Goal: Task Accomplishment & Management: Manage account settings

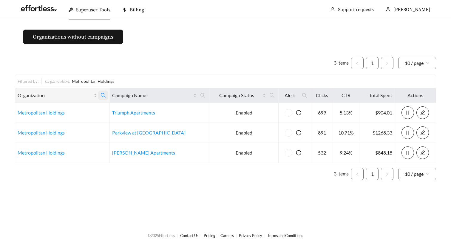
click at [103, 97] on icon "search" at bounding box center [103, 94] width 5 height 5
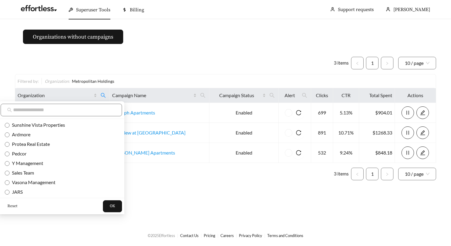
click at [12, 206] on span "Reset" at bounding box center [12, 206] width 10 height 6
click at [103, 209] on button "OK" at bounding box center [112, 206] width 19 height 12
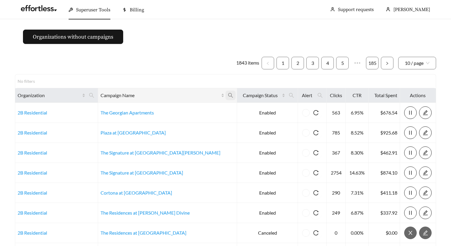
click at [228, 96] on icon "search" at bounding box center [230, 95] width 5 height 5
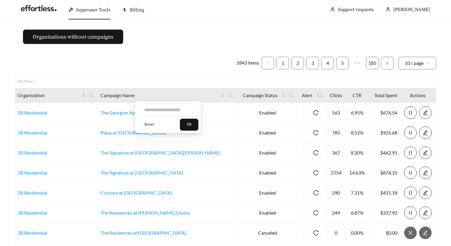
click at [165, 111] on input "text" at bounding box center [168, 110] width 61 height 13
type input "*****"
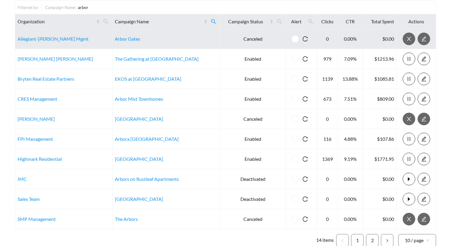
scroll to position [73, 0]
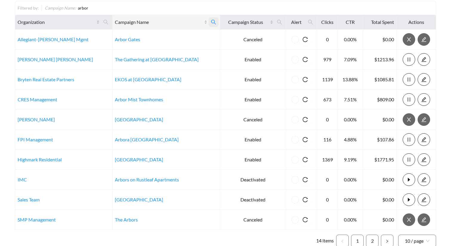
click at [211, 22] on icon "search" at bounding box center [213, 21] width 5 height 5
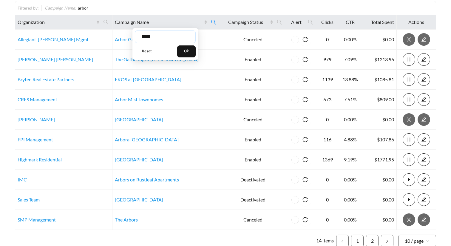
click at [167, 39] on input "*****" at bounding box center [165, 36] width 61 height 13
type input "*********"
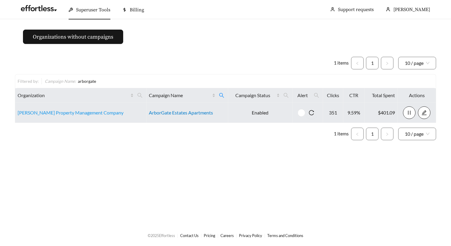
click at [163, 111] on link "ArborGate Estates Apartments" at bounding box center [181, 112] width 64 height 6
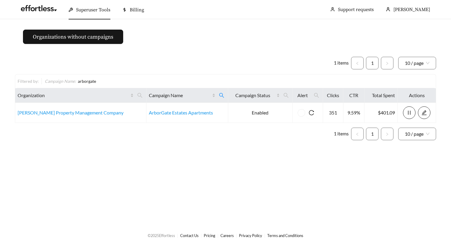
click at [269, 55] on div "1 items 1 10 / page Filtered by: Campaign Name : arborgate Organization Campaig…" at bounding box center [225, 98] width 421 height 93
click at [234, 62] on ul "1 items 1 10 / page" at bounding box center [225, 63] width 421 height 13
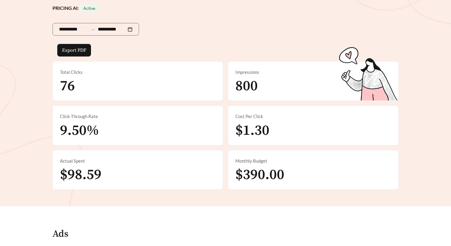
scroll to position [33, 0]
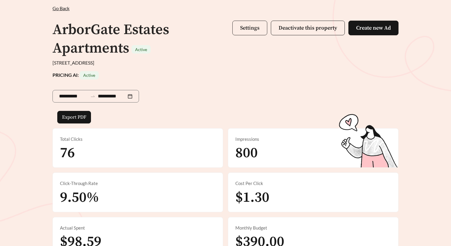
click at [248, 22] on button "Settings" at bounding box center [249, 28] width 35 height 15
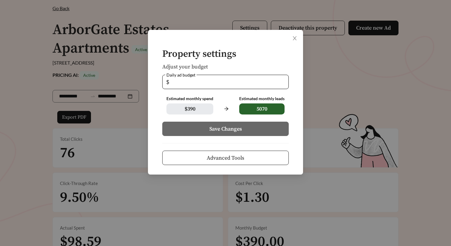
click at [233, 153] on button "Advanced Tools" at bounding box center [225, 157] width 126 height 14
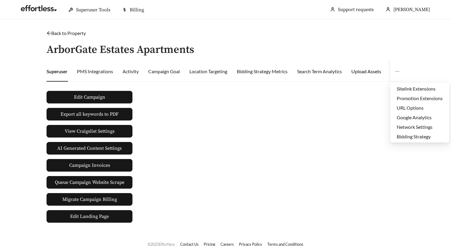
click at [368, 74] on div "Upload Assets" at bounding box center [366, 71] width 30 height 7
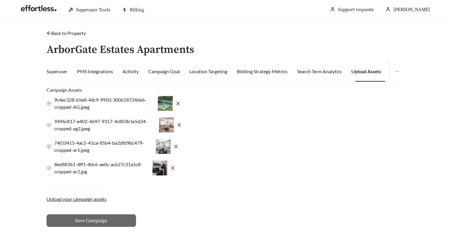
click at [77, 199] on label "Upload your campaign assets" at bounding box center [77, 198] width 60 height 7
click at [0, 0] on input "Upload your campaign assets" at bounding box center [0, 0] width 0 height 0
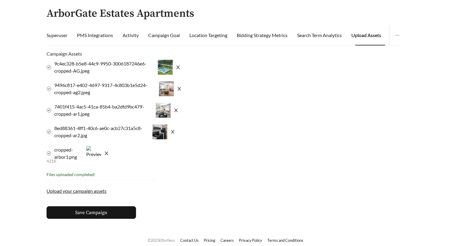
scroll to position [41, 0]
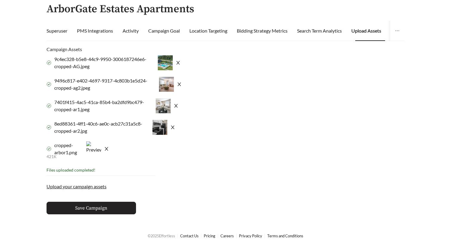
click at [100, 206] on span "Save Campaign" at bounding box center [91, 207] width 32 height 7
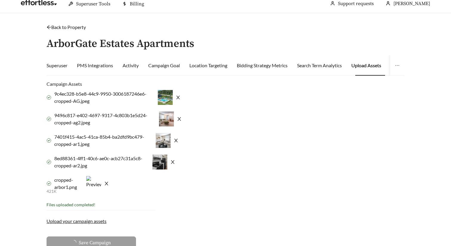
scroll to position [0, 0]
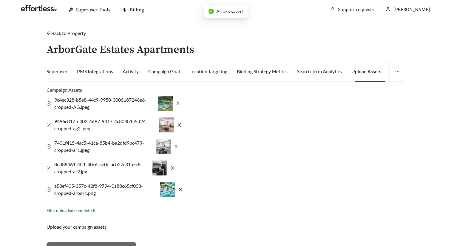
click at [72, 33] on link "Back to Property" at bounding box center [66, 33] width 39 height 6
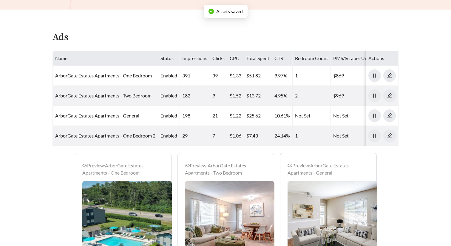
scroll to position [437, 0]
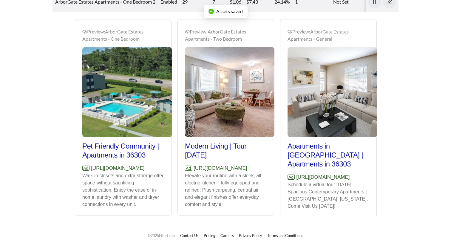
drag, startPoint x: 166, startPoint y: 169, endPoint x: 68, endPoint y: 169, distance: 98.4
click at [68, 169] on div "Preview: ArborGate Estates Apartments - Two Bedroom Fully Equipped Kitchens | T…" at bounding box center [225, 121] width 349 height 205
click at [153, 164] on p "Ad https://www.arborgateestates.com" at bounding box center [123, 168] width 82 height 8
click at [164, 169] on p "Ad https://www.arborgateestates.com" at bounding box center [123, 168] width 82 height 8
drag, startPoint x: 167, startPoint y: 168, endPoint x: 79, endPoint y: 171, distance: 88.4
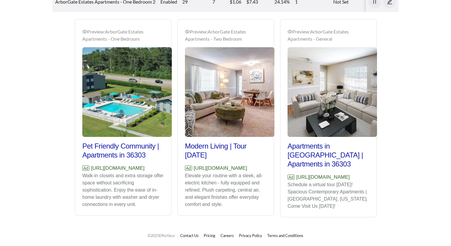
click at [79, 171] on div "Preview: ArborGate Estates Apartments - One Bedroom Pet Friendly Community | Ap…" at bounding box center [123, 118] width 96 height 194
copy p "https://www.arborgateestates.com"
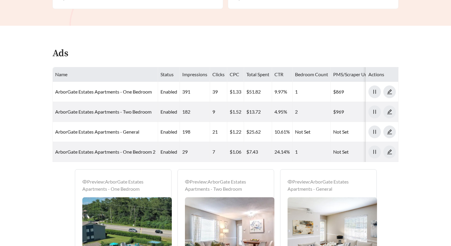
scroll to position [283, 0]
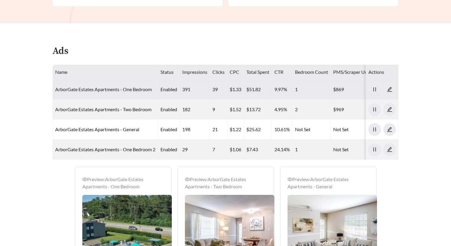
click at [138, 86] on link "ArborGate Estates Apartments - One Bedroom" at bounding box center [103, 89] width 97 height 6
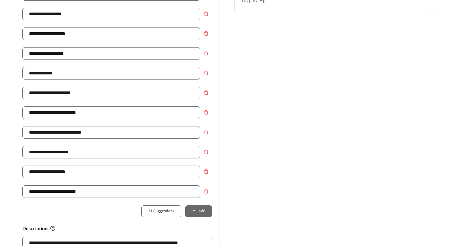
scroll to position [212, 0]
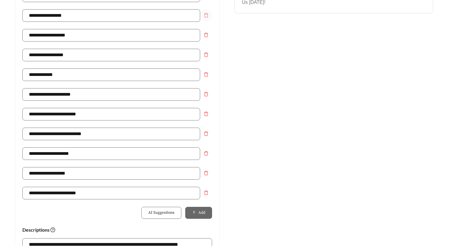
click at [205, 16] on icon "delete" at bounding box center [206, 15] width 5 height 5
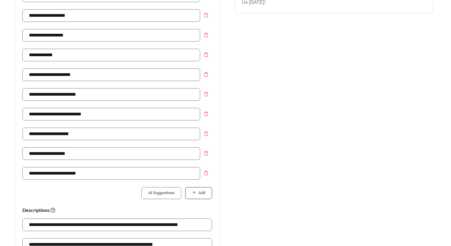
click at [199, 197] on button "Add" at bounding box center [198, 193] width 27 height 12
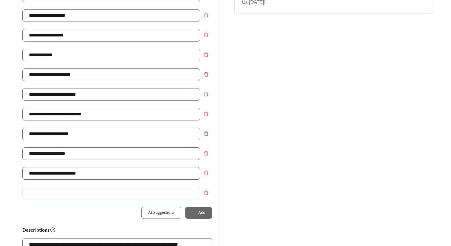
click at [162, 195] on input "text" at bounding box center [111, 192] width 178 height 13
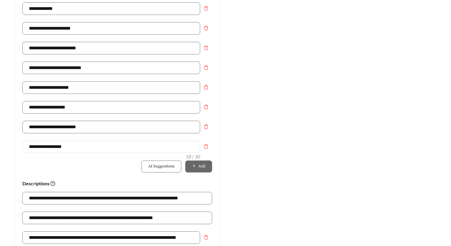
scroll to position [258, 0]
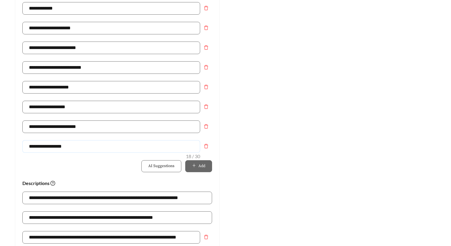
type input "**********"
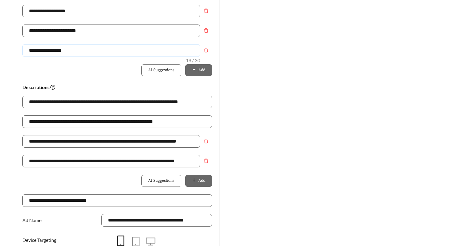
scroll to position [358, 0]
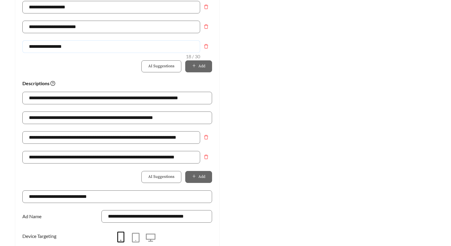
drag, startPoint x: 67, startPoint y: 46, endPoint x: 0, endPoint y: 46, distance: 66.5
click at [0, 46] on main "**********" at bounding box center [225, 7] width 451 height 692
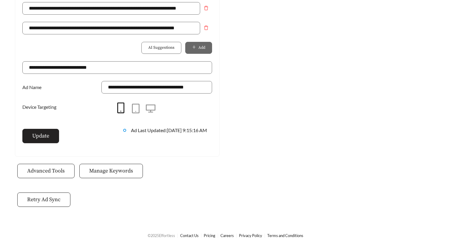
click at [47, 138] on span "Update" at bounding box center [40, 136] width 17 height 8
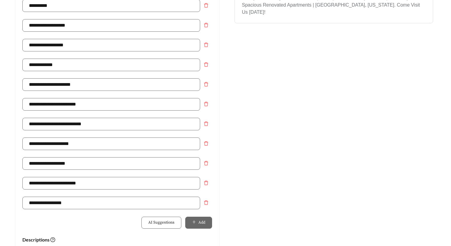
scroll to position [0, 0]
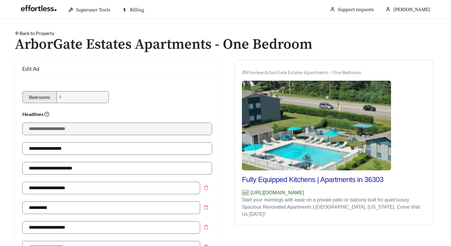
click at [46, 33] on link "Back to Property" at bounding box center [34, 33] width 39 height 6
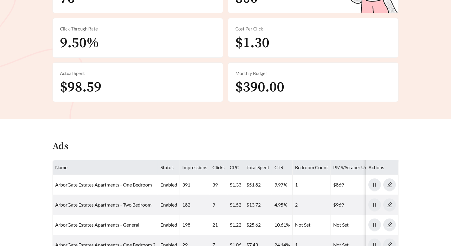
scroll to position [223, 0]
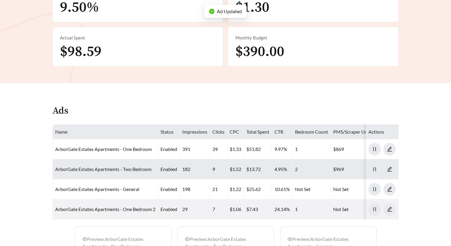
click at [94, 170] on link "ArborGate Estates Apartments - Two Bedroom" at bounding box center [103, 169] width 96 height 6
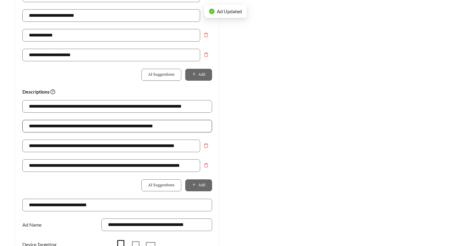
scroll to position [348, 0]
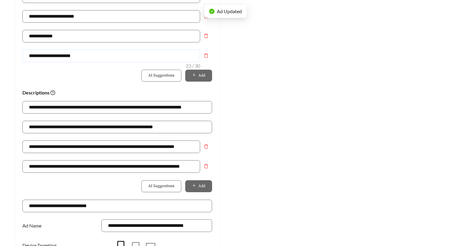
drag, startPoint x: 101, startPoint y: 56, endPoint x: 0, endPoint y: 56, distance: 101.1
click at [0, 56] on main "**********" at bounding box center [225, 17] width 451 height 692
paste input "text"
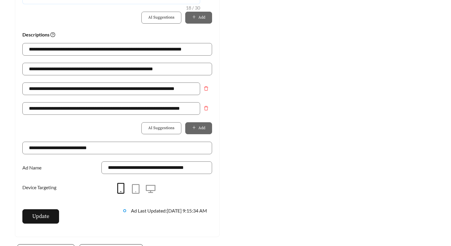
scroll to position [487, 0]
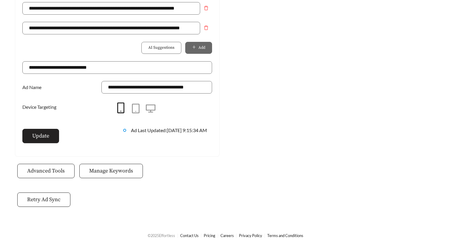
type input "**********"
click at [50, 134] on button "Update" at bounding box center [40, 136] width 37 height 14
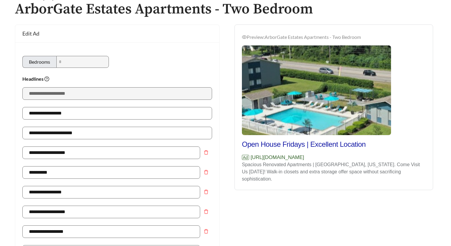
scroll to position [0, 0]
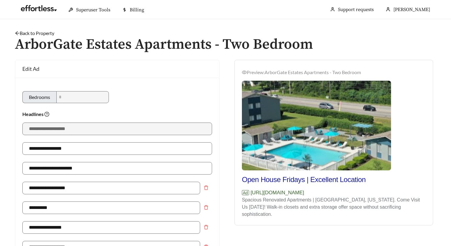
click at [38, 30] on link "Back to Property" at bounding box center [34, 33] width 39 height 6
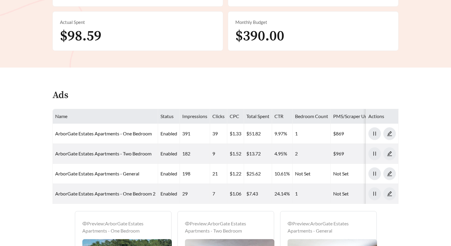
scroll to position [296, 0]
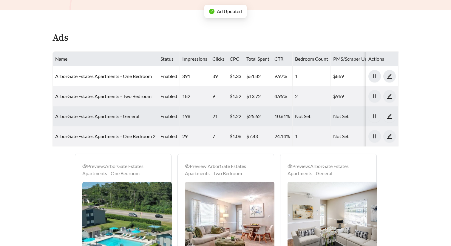
click at [110, 116] on link "ArborGate Estates Apartments - General" at bounding box center [97, 116] width 84 height 6
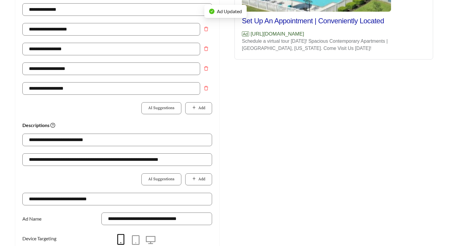
scroll to position [117, 0]
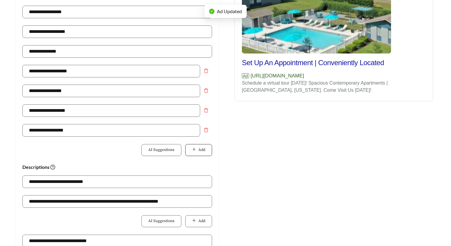
click at [193, 154] on button "Add" at bounding box center [198, 150] width 27 height 12
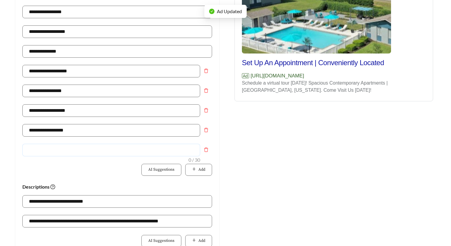
click at [147, 152] on input "text" at bounding box center [111, 149] width 178 height 13
paste input "**********"
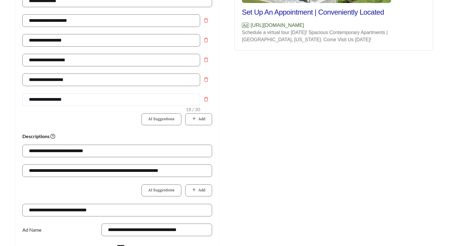
scroll to position [303, 0]
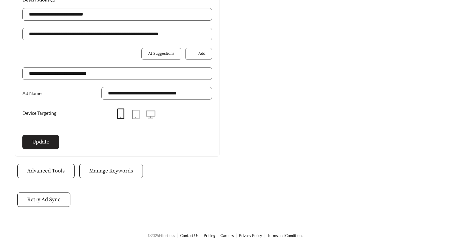
type input "**********"
click at [45, 140] on span "Update" at bounding box center [40, 142] width 17 height 8
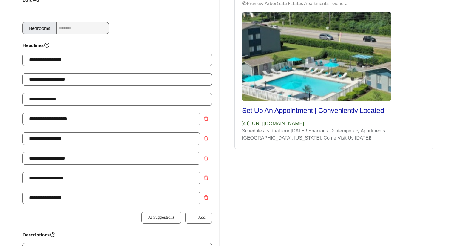
scroll to position [0, 0]
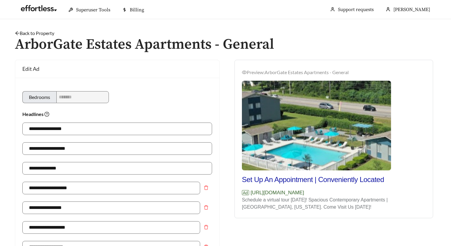
click at [39, 33] on link "Back to Property" at bounding box center [34, 33] width 39 height 6
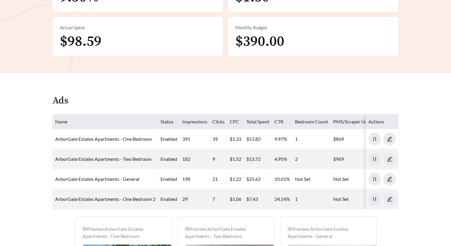
scroll to position [307, 0]
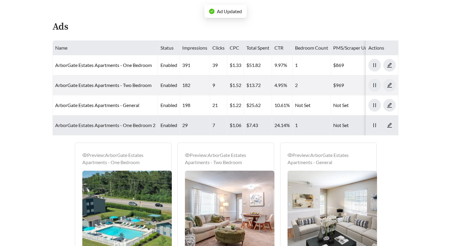
click at [95, 124] on link "ArborGate Estates Apartments - One Bedroom 2" at bounding box center [105, 125] width 100 height 6
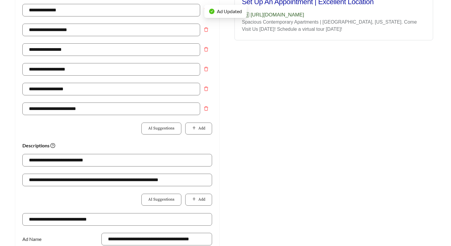
scroll to position [247, 0]
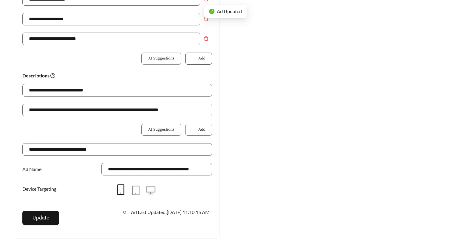
click at [198, 56] on span "Add" at bounding box center [201, 58] width 7 height 6
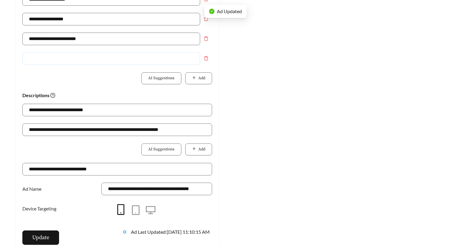
click at [152, 57] on input "text" at bounding box center [111, 58] width 178 height 13
paste input "**********"
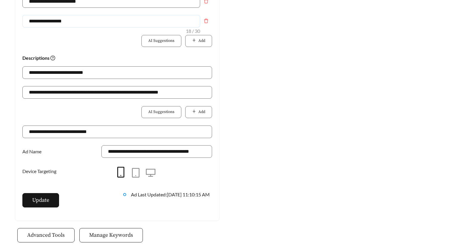
scroll to position [349, 0]
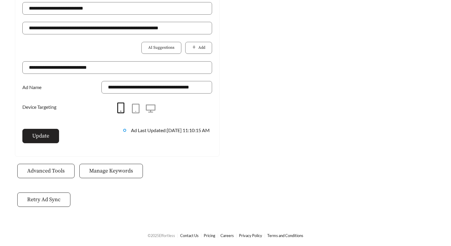
type input "**********"
click at [50, 132] on button "Update" at bounding box center [40, 136] width 37 height 14
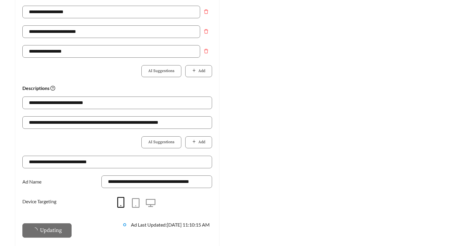
scroll to position [0, 0]
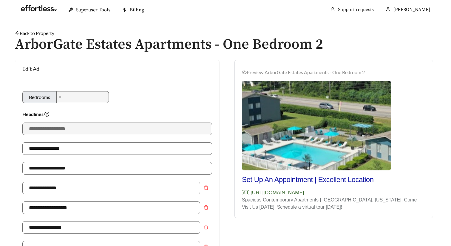
click at [43, 32] on link "Back to Property" at bounding box center [34, 33] width 39 height 6
